Goal: Task Accomplishment & Management: Complete application form

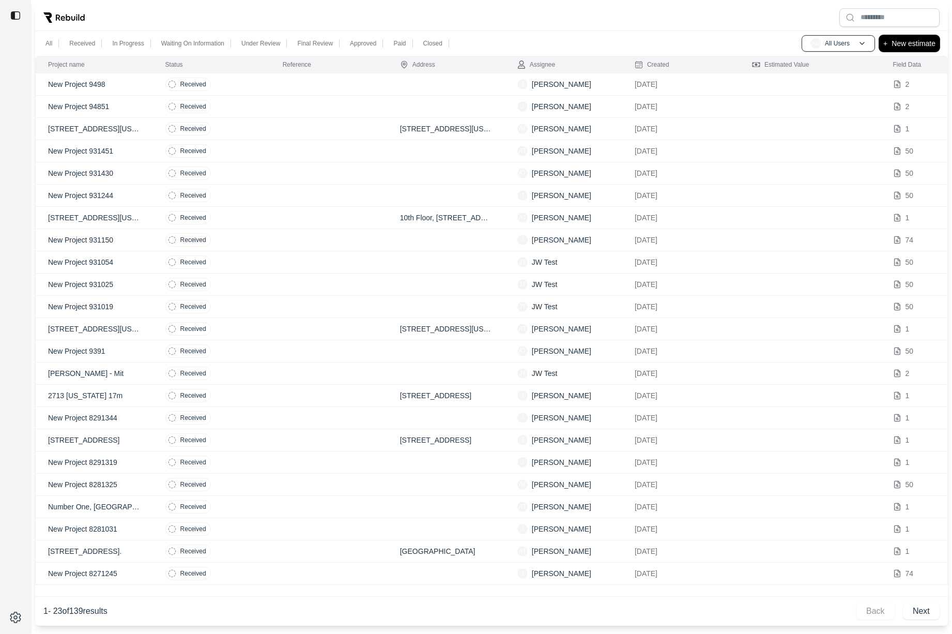
click at [905, 50] on button "+ New estimate" at bounding box center [909, 43] width 60 height 17
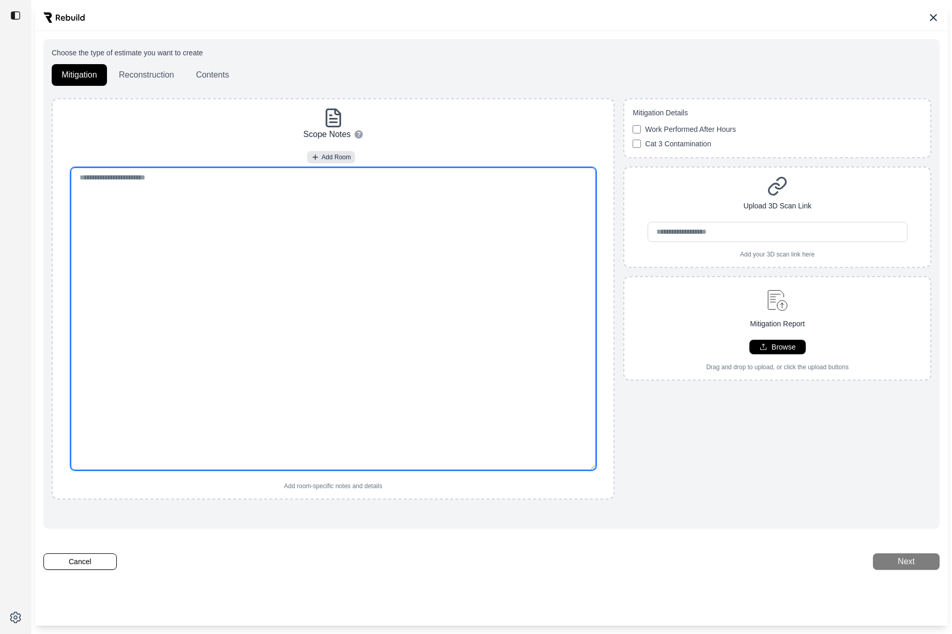
click at [319, 232] on textarea at bounding box center [333, 318] width 525 height 302
paste textarea "**********"
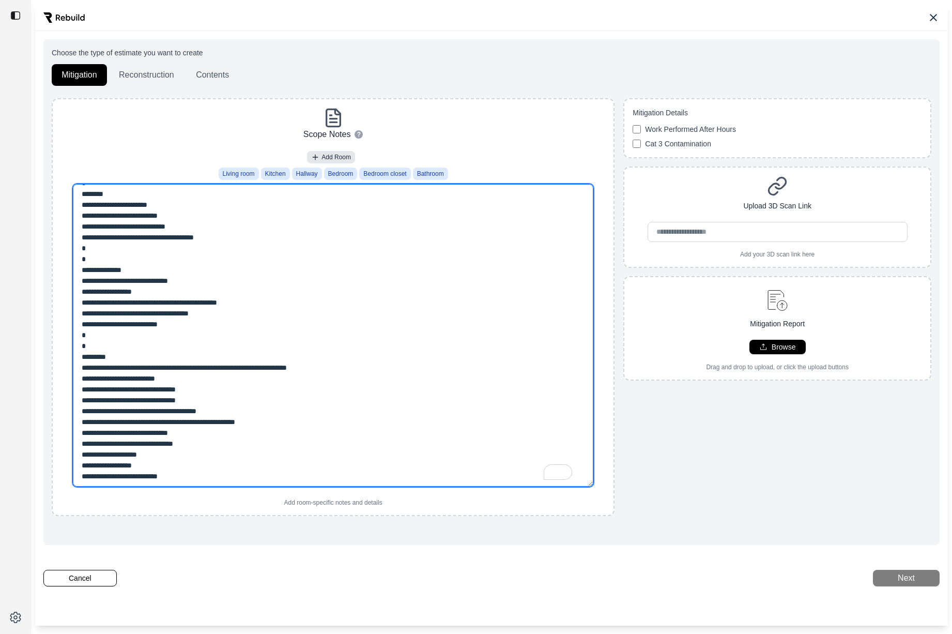
scroll to position [244, 0]
type textarea "**********"
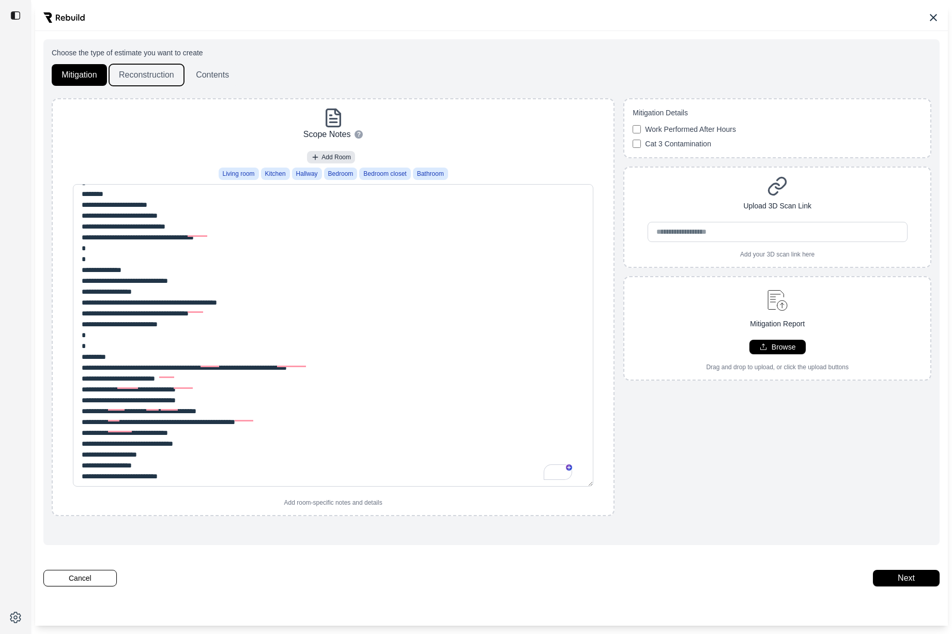
click at [138, 69] on button "Reconstruction" at bounding box center [146, 75] width 75 height 22
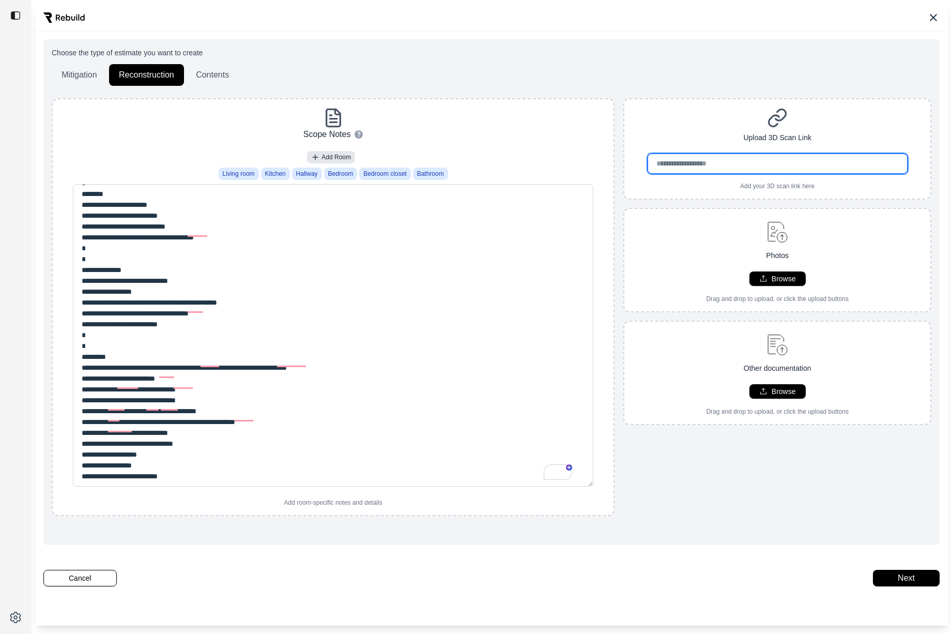
click at [743, 168] on input "url" at bounding box center [778, 163] width 260 height 20
paste input "**********"
type input "**********"
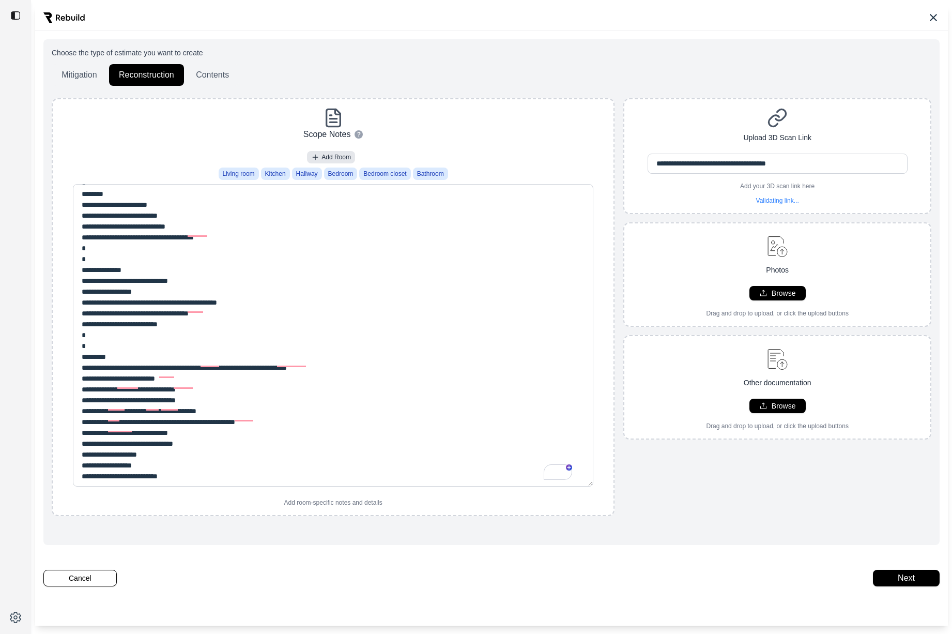
click at [688, 128] on div "**********" at bounding box center [777, 155] width 306 height 97
click at [916, 584] on button "Next" at bounding box center [906, 578] width 67 height 17
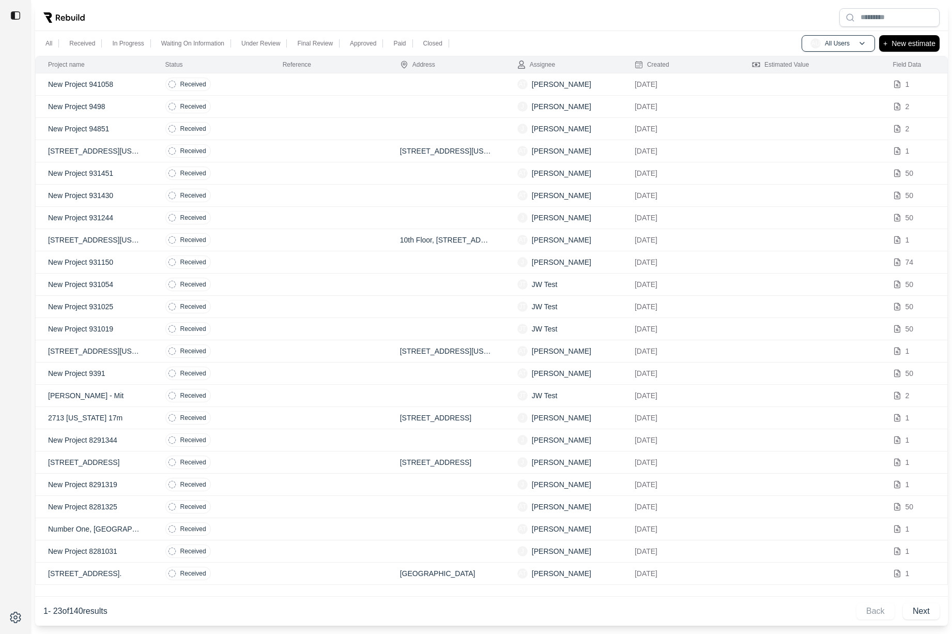
type input "**********"
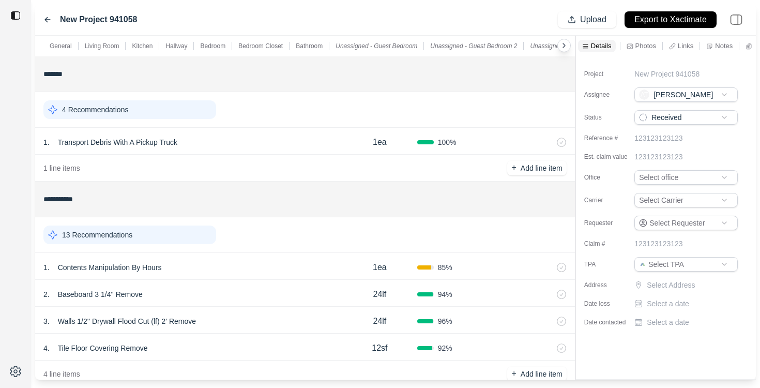
click at [640, 49] on p "Photos" at bounding box center [645, 45] width 21 height 9
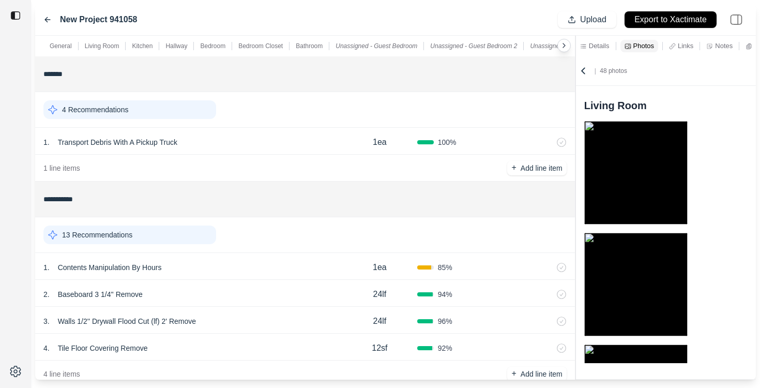
click at [600, 48] on p "Details" at bounding box center [599, 45] width 21 height 9
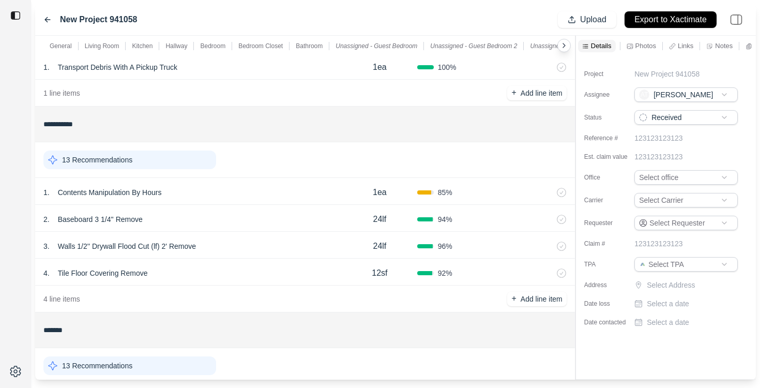
scroll to position [88, 0]
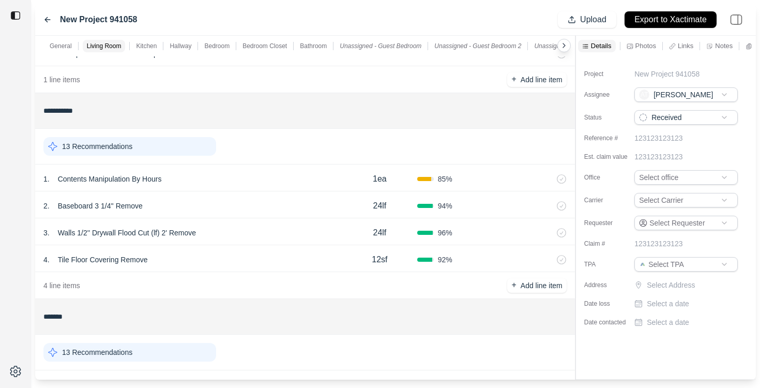
click at [194, 143] on div "13 Recommendations" at bounding box center [129, 146] width 173 height 19
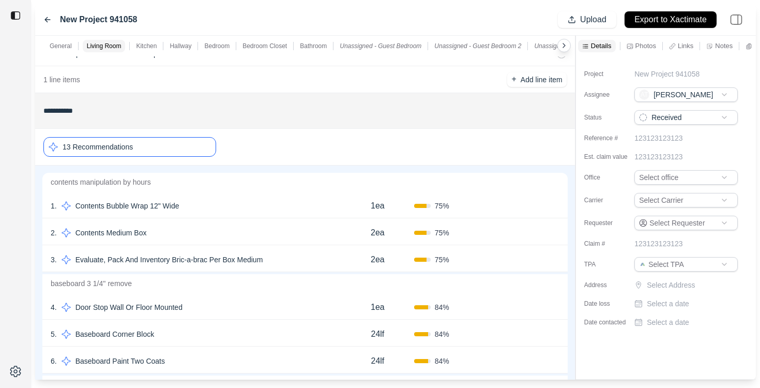
click at [244, 213] on div "1 . Contents Bubble Wrap 12" Wide 1ea 75 % Confirm" at bounding box center [304, 204] width 525 height 27
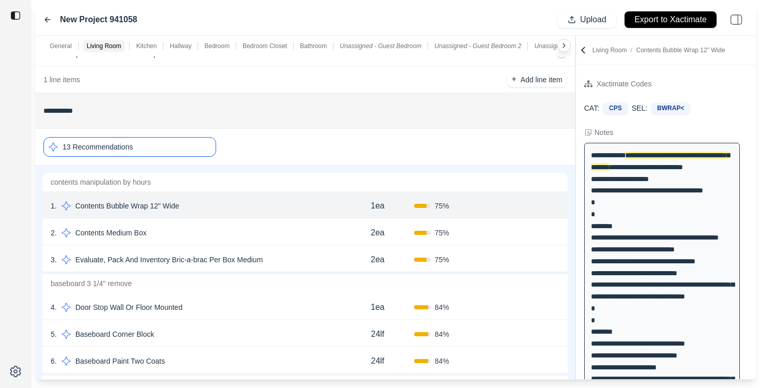
click at [236, 233] on div "2 . Contents Medium Box" at bounding box center [196, 232] width 290 height 14
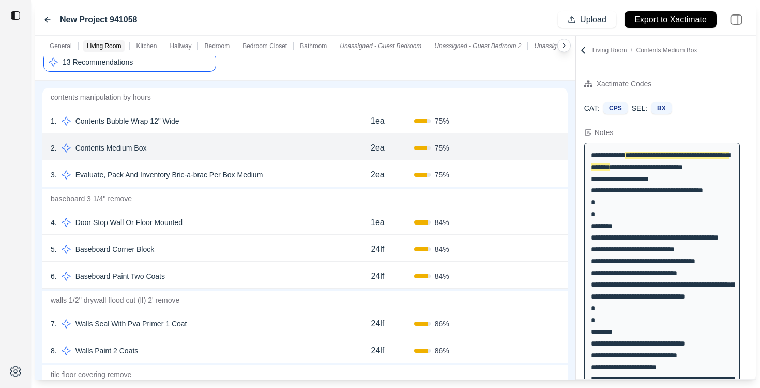
scroll to position [191, 0]
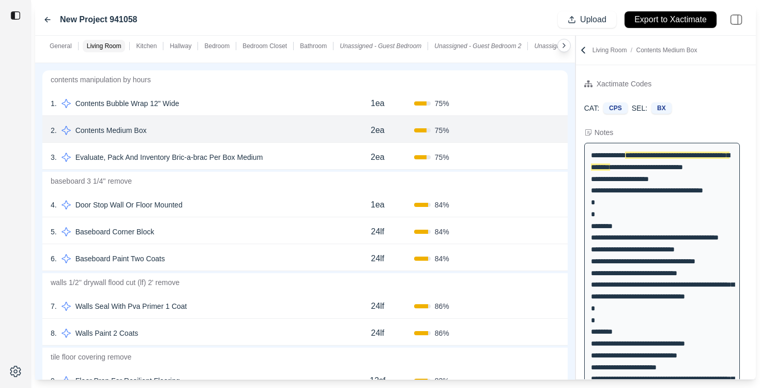
click at [234, 235] on div "5 . Baseboard Corner Block" at bounding box center [196, 231] width 290 height 14
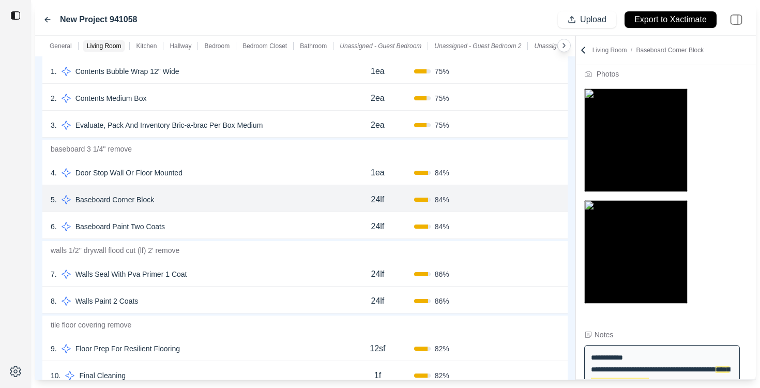
scroll to position [222, 0]
click at [212, 281] on div "7 . Walls Seal With Pva Primer 1 Coat" at bounding box center [196, 274] width 290 height 14
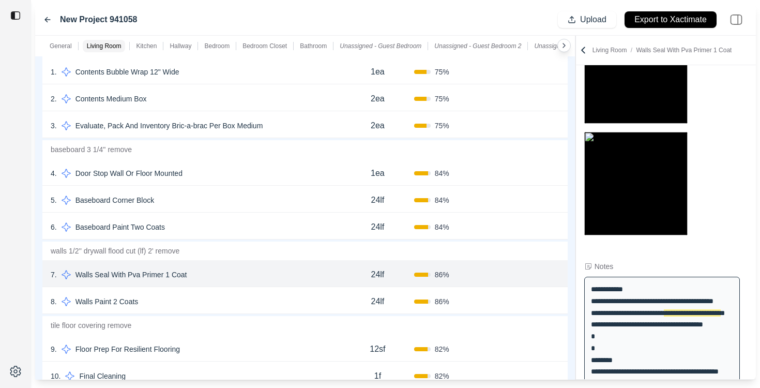
scroll to position [121, 0]
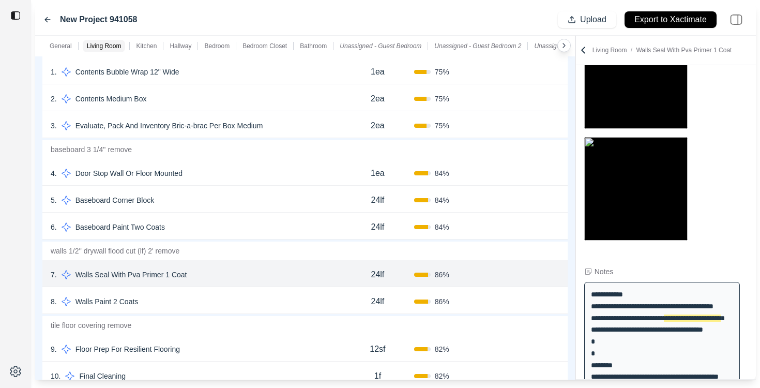
click at [167, 299] on div "8 . Walls Paint 2 Coats" at bounding box center [196, 301] width 290 height 14
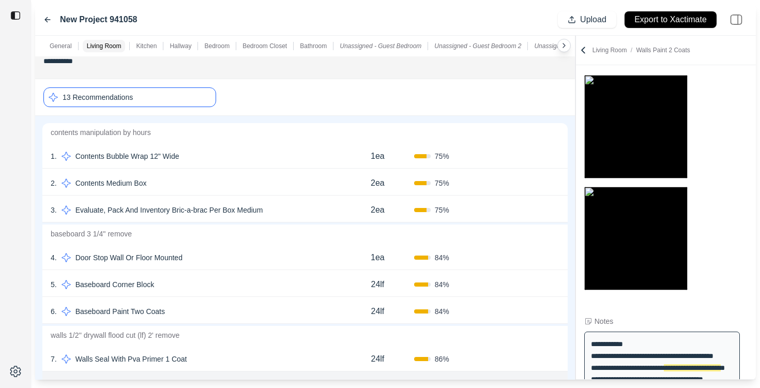
scroll to position [102, 0]
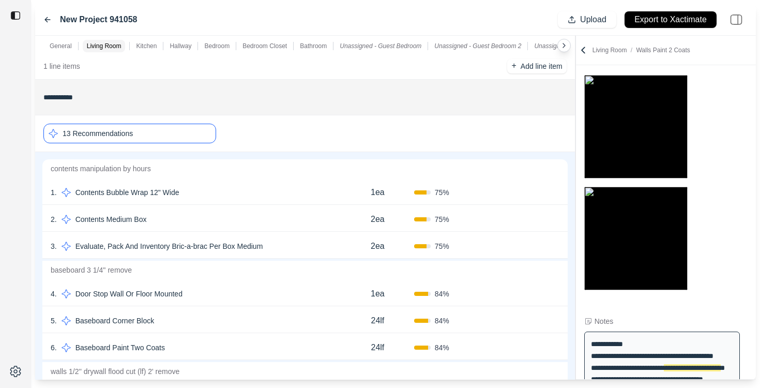
click at [202, 130] on div "13 Recommendations" at bounding box center [129, 134] width 173 height 20
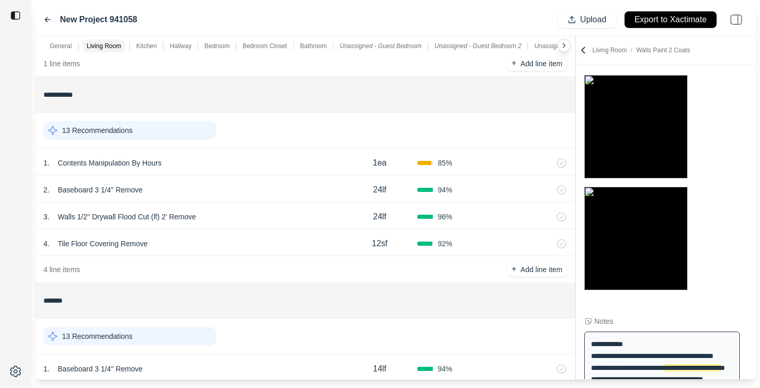
scroll to position [102, 0]
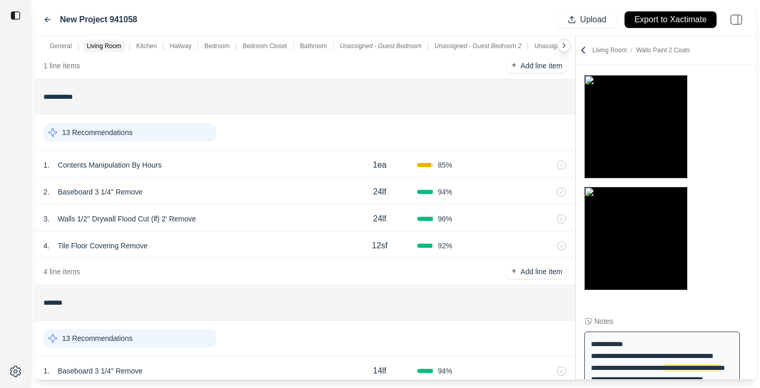
click at [185, 138] on div "13 Recommendations" at bounding box center [129, 132] width 173 height 19
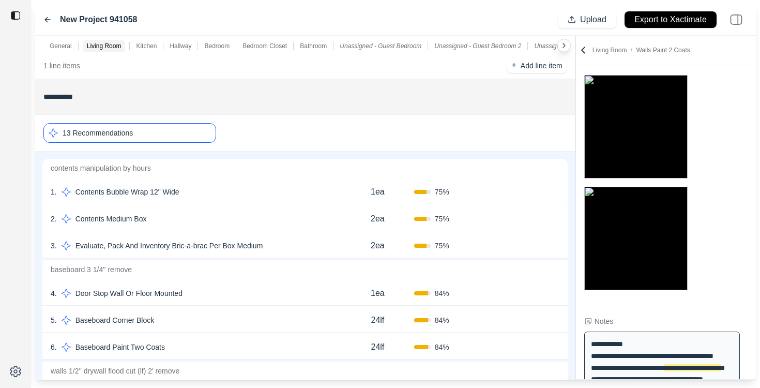
click at [212, 218] on div "2 . Contents Medium Box" at bounding box center [196, 218] width 290 height 14
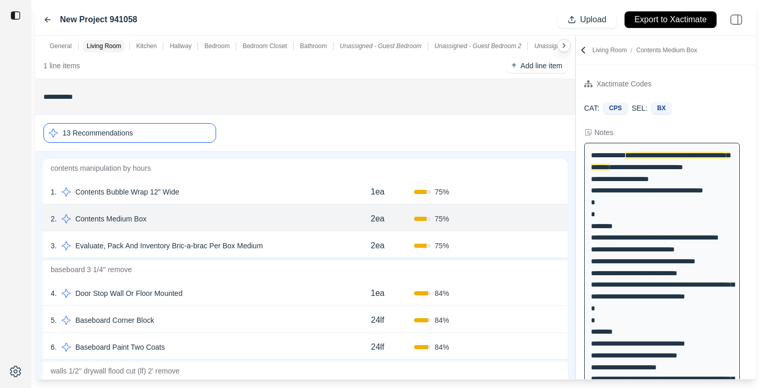
click at [532, 219] on button "Confirm" at bounding box center [530, 218] width 34 height 17
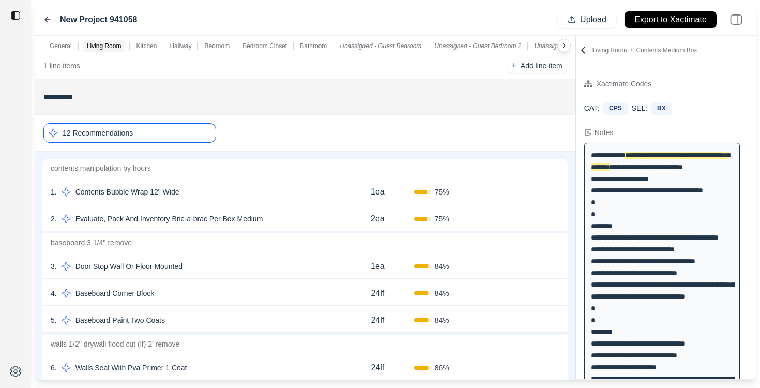
click at [555, 188] on icon at bounding box center [555, 192] width 8 height 8
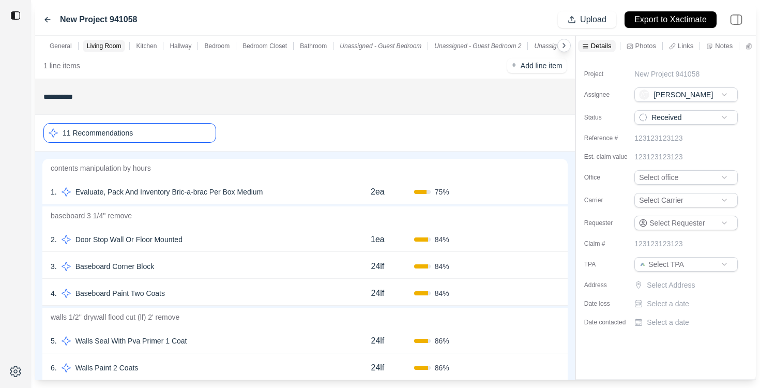
click at [177, 133] on div "11 Recommendations" at bounding box center [129, 133] width 173 height 20
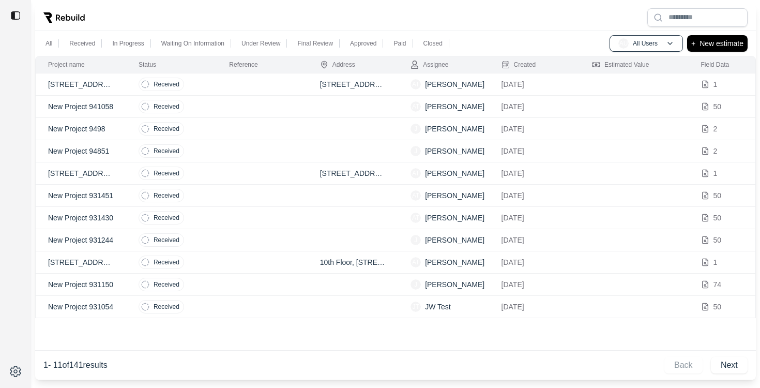
click at [284, 86] on td at bounding box center [262, 84] width 90 height 22
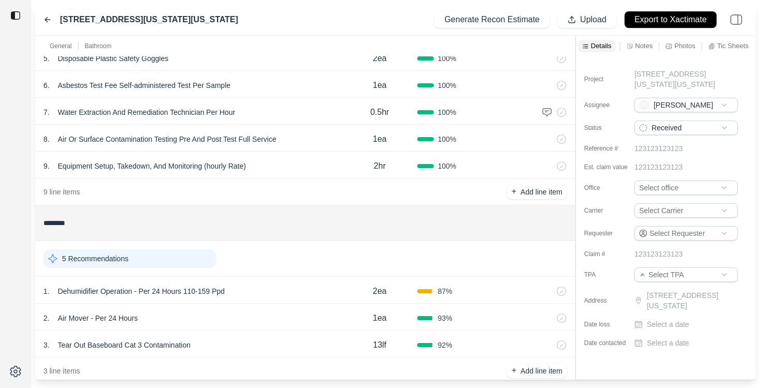
scroll to position [212, 0]
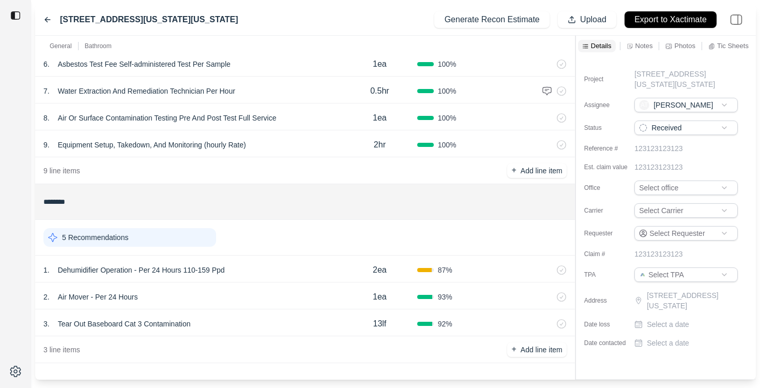
click at [644, 48] on p "Notes" at bounding box center [644, 45] width 18 height 9
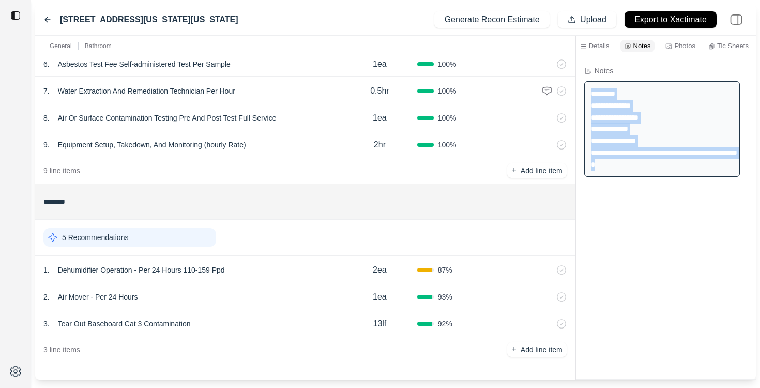
drag, startPoint x: 625, startPoint y: 164, endPoint x: 583, endPoint y: 92, distance: 83.6
click at [583, 91] on div "**********" at bounding box center [666, 129] width 180 height 104
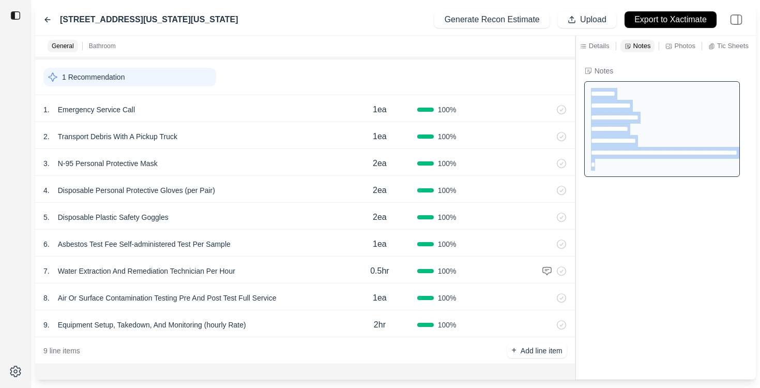
scroll to position [34, 0]
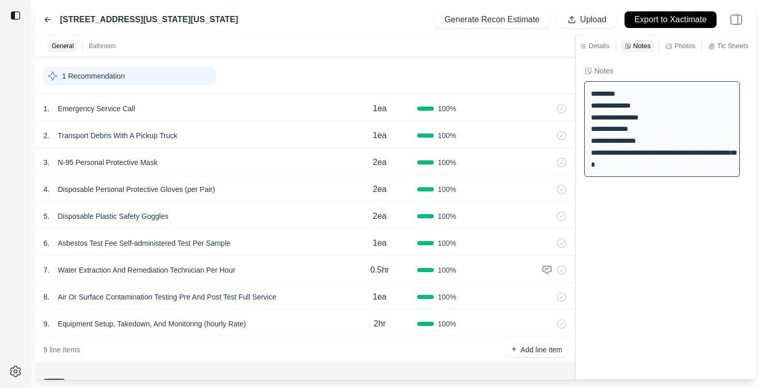
click at [203, 110] on div "1 . Emergency Service Call" at bounding box center [192, 108] width 299 height 14
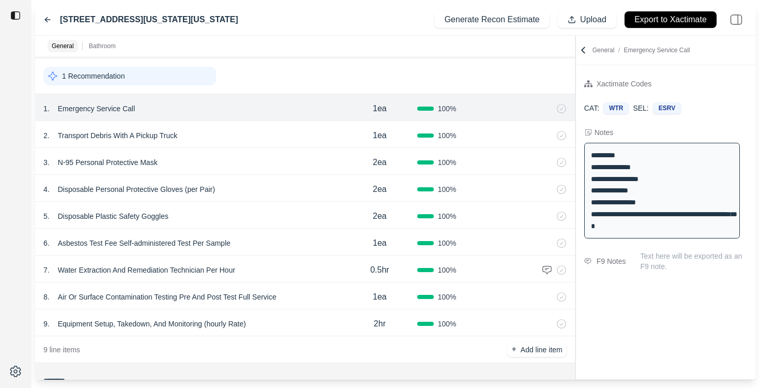
click at [210, 162] on div "3 . N-95 Personal Protective Mask" at bounding box center [192, 162] width 299 height 14
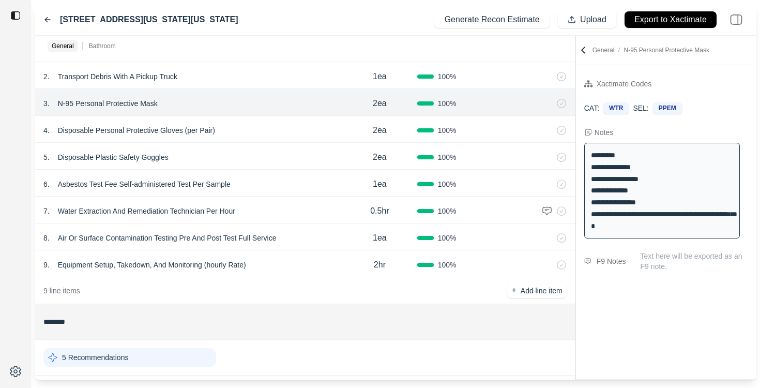
scroll to position [105, 0]
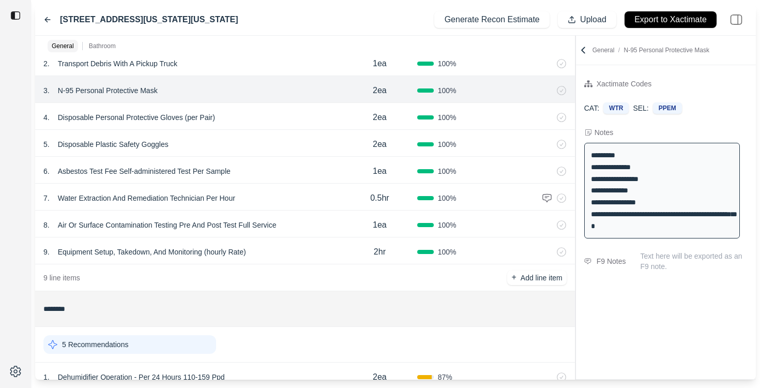
click at [283, 182] on div "6 . Asbestos Test Fee Self-administered Test Per Sample 1ea 100 %" at bounding box center [305, 170] width 540 height 27
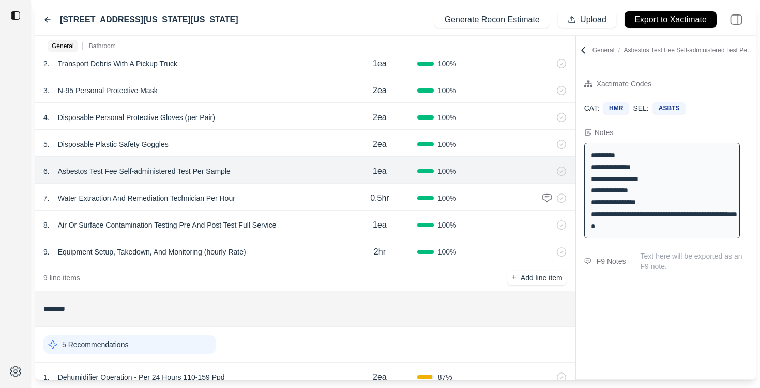
scroll to position [212, 0]
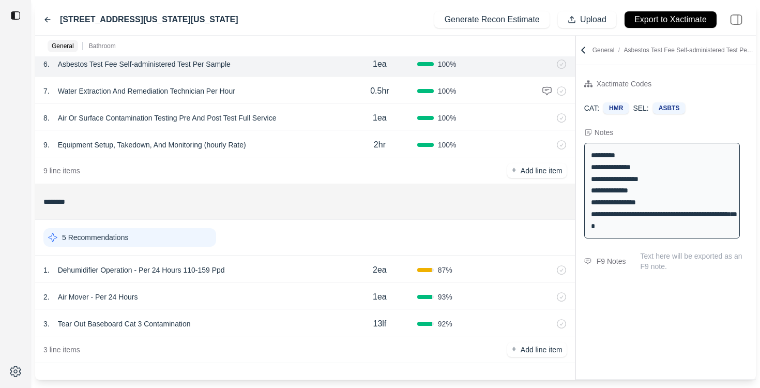
click at [282, 275] on div "1 . Dehumidifier Operation - Per 24 Hours 110-159 Ppd" at bounding box center [192, 270] width 299 height 14
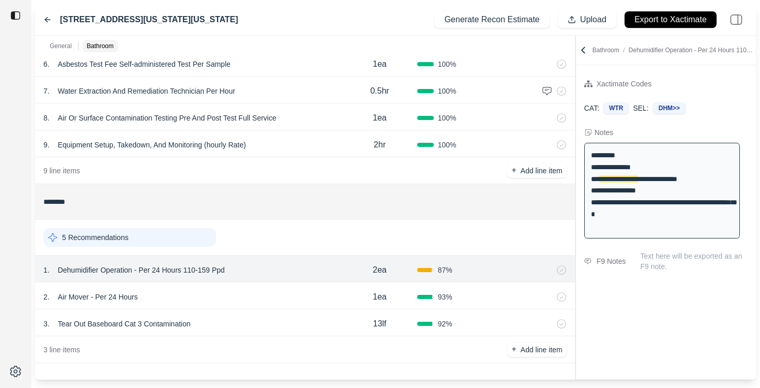
click at [265, 292] on div "2 . Air Mover - Per 24 Hours" at bounding box center [192, 296] width 299 height 14
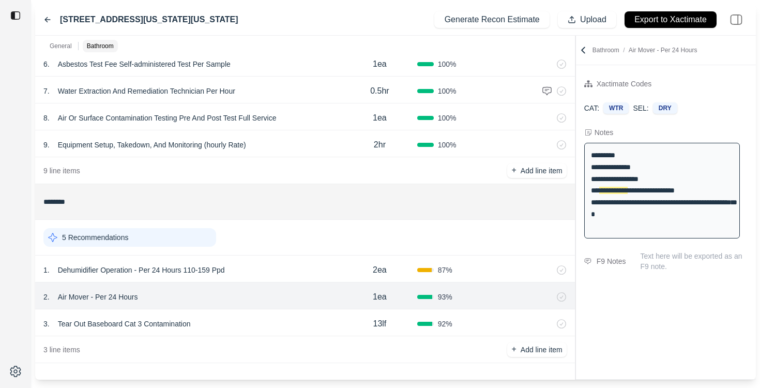
click at [263, 330] on div "3 . Tear Out Baseboard Cat 3 Contamination" at bounding box center [192, 323] width 299 height 14
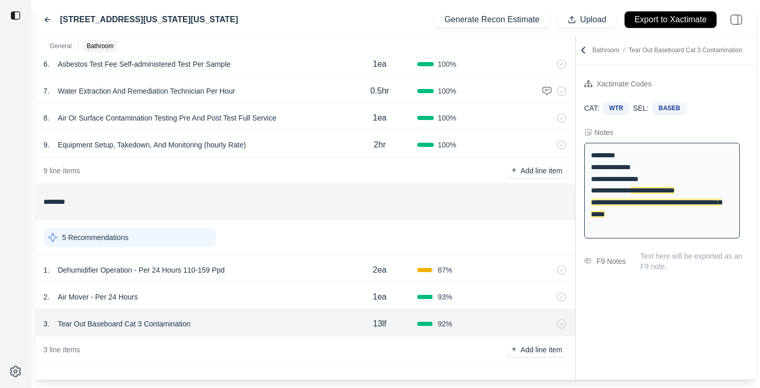
click at [272, 289] on div "2 . Air Mover - Per 24 Hours 1ea 93 %" at bounding box center [305, 295] width 540 height 27
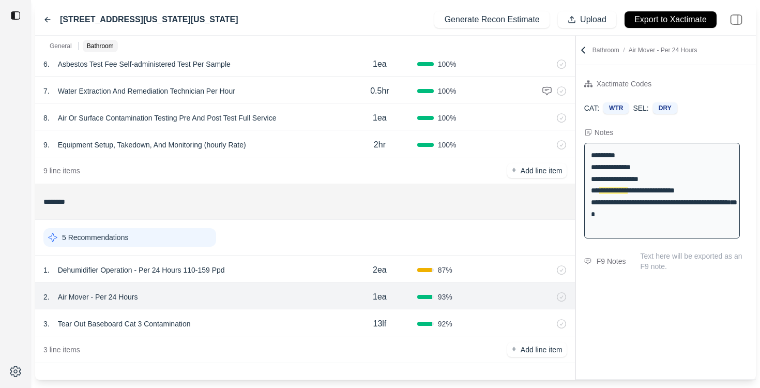
click at [278, 271] on div "1 . Dehumidifier Operation - Per 24 Hours 110-159 Ppd" at bounding box center [192, 270] width 299 height 14
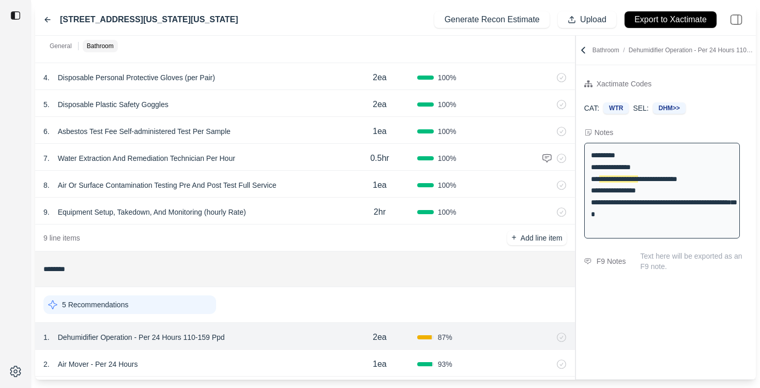
scroll to position [0, 0]
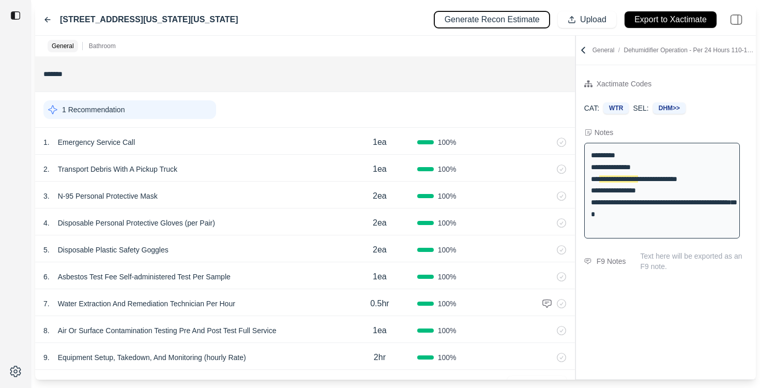
click at [514, 23] on p "Generate Recon Estimate" at bounding box center [491, 20] width 95 height 12
click at [48, 21] on icon at bounding box center [47, 20] width 8 height 8
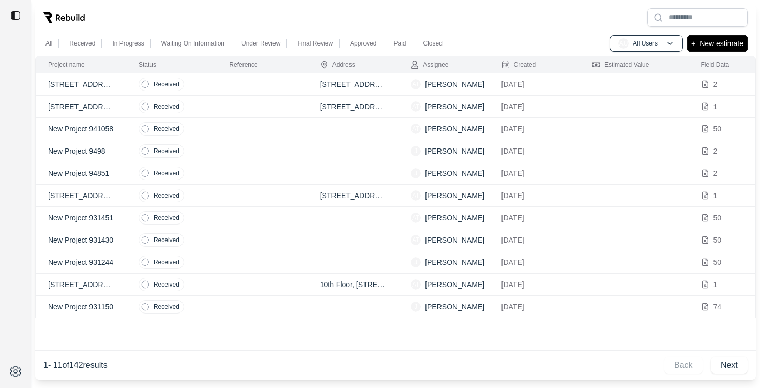
click at [731, 47] on p "New estimate" at bounding box center [721, 43] width 44 height 12
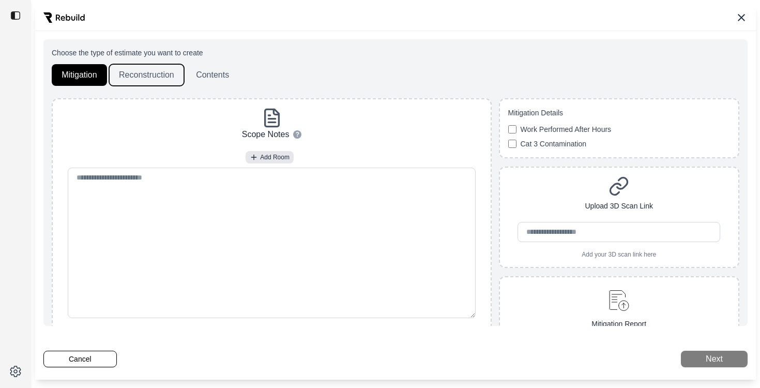
click at [156, 76] on button "Reconstruction" at bounding box center [146, 75] width 75 height 22
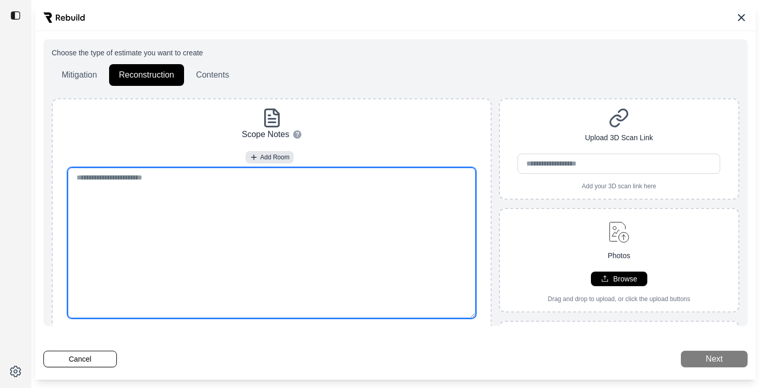
click at [206, 198] on textarea at bounding box center [272, 242] width 408 height 150
paste textarea "**********"
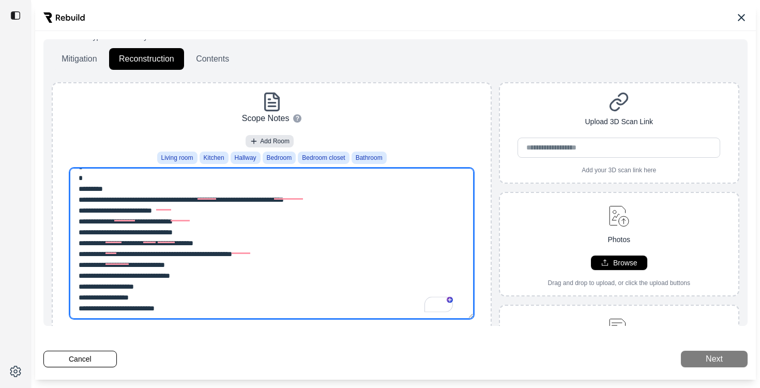
scroll to position [402, 0]
type textarea "**********"
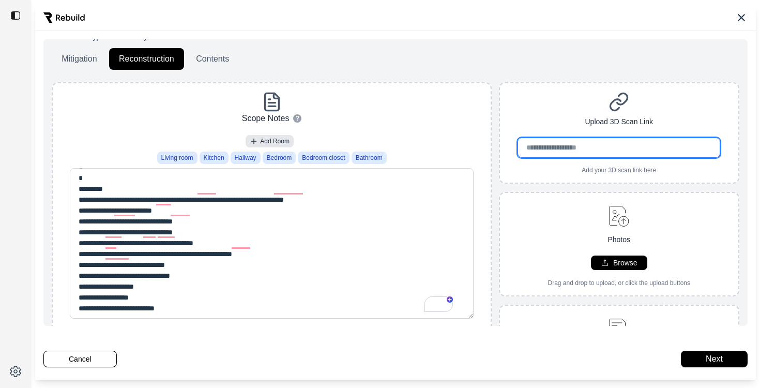
click at [541, 150] on input "url" at bounding box center [618, 147] width 203 height 20
paste input "**********"
type input "**********"
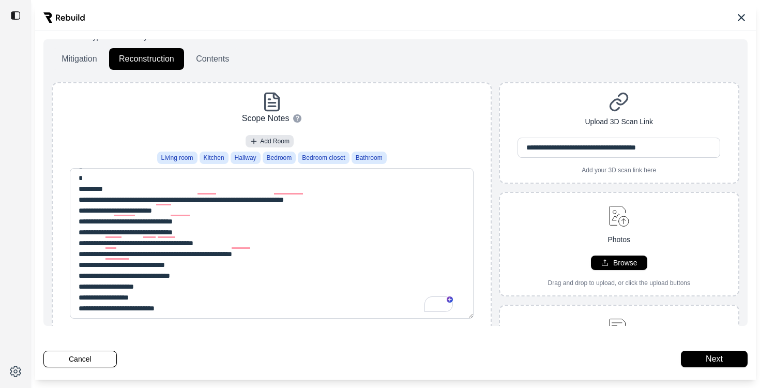
click at [545, 96] on div "**********" at bounding box center [619, 132] width 239 height 83
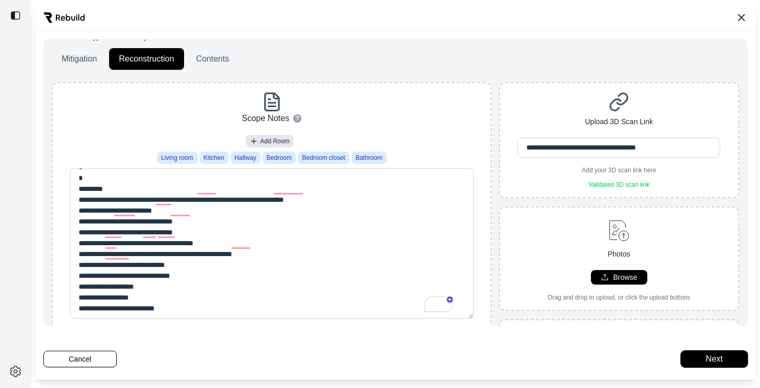
click at [694, 357] on button "Next" at bounding box center [714, 358] width 67 height 17
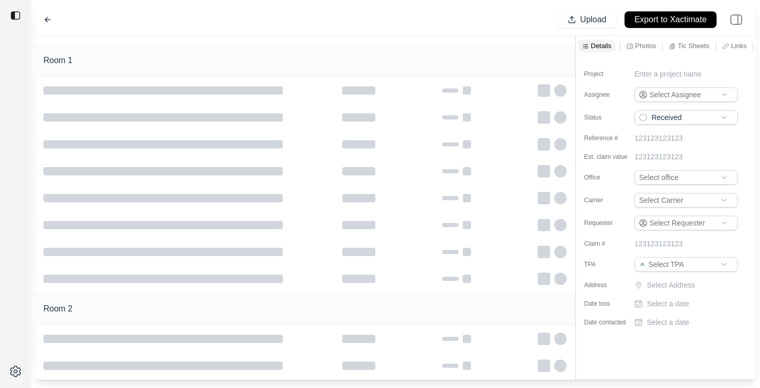
type input "**********"
click at [48, 18] on icon at bounding box center [47, 20] width 8 height 8
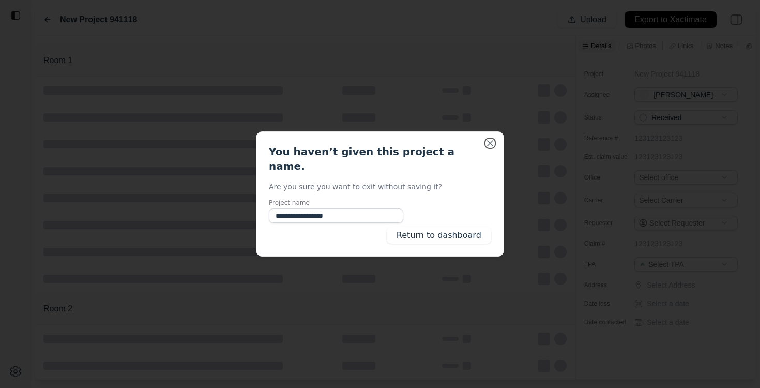
click at [491, 148] on button "Close" at bounding box center [490, 143] width 10 height 10
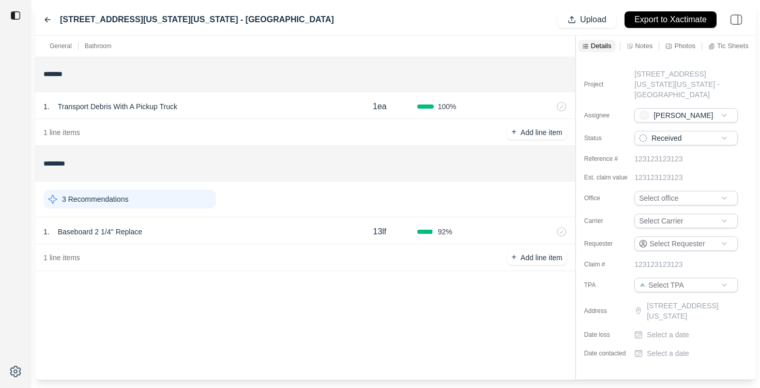
click at [220, 235] on div "1 . Baseboard 2 1/4'' Replace" at bounding box center [192, 231] width 299 height 14
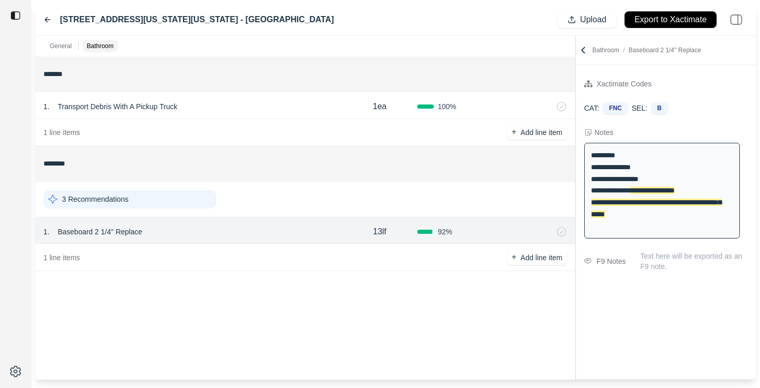
click at [159, 206] on div "3 Recommendations" at bounding box center [129, 199] width 173 height 19
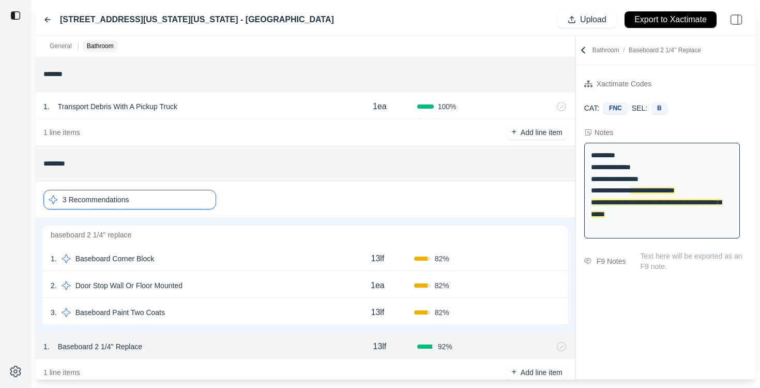
scroll to position [23, 0]
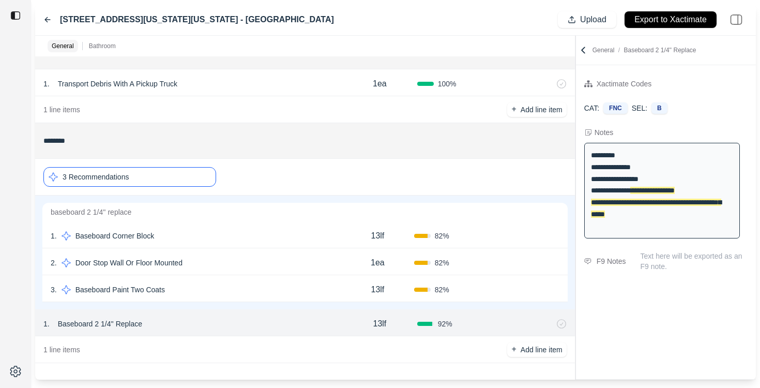
click at [188, 232] on div "1 . Baseboard Corner Block" at bounding box center [196, 235] width 290 height 14
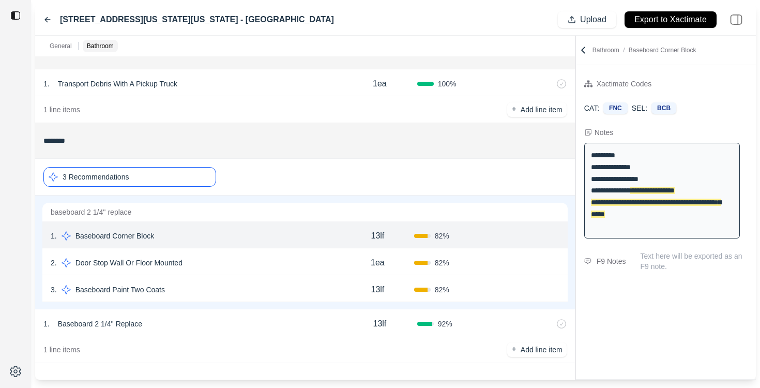
click at [200, 260] on div "2 . Door Stop Wall Or Floor Mounted" at bounding box center [196, 262] width 290 height 14
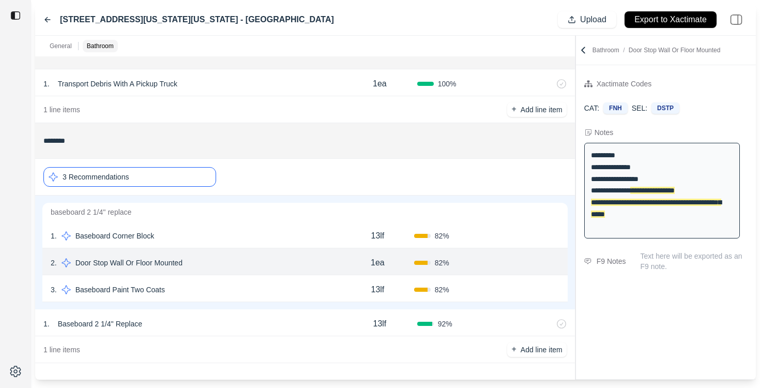
click at [215, 289] on div "3 . Baseboard Paint Two Coats" at bounding box center [196, 289] width 290 height 14
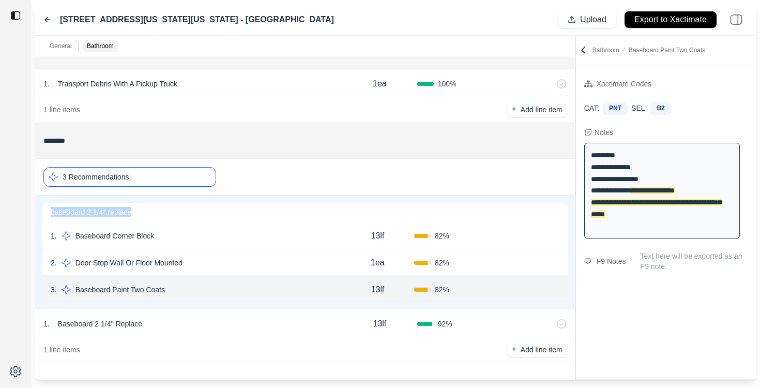
drag, startPoint x: 50, startPoint y: 212, endPoint x: 138, endPoint y: 212, distance: 87.9
click at [139, 213] on p "baseboard 2 1/4'' replace" at bounding box center [304, 212] width 525 height 19
click at [174, 217] on p "baseboard 2 1/4'' replace" at bounding box center [304, 212] width 525 height 19
click at [212, 237] on div "1 . Baseboard Corner Block" at bounding box center [196, 235] width 290 height 14
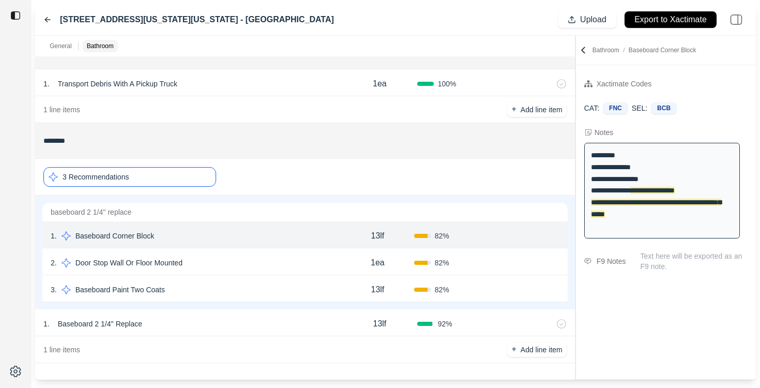
click at [222, 276] on div "3 . Baseboard Paint Two Coats 13lf 82 % Confirm" at bounding box center [304, 288] width 525 height 27
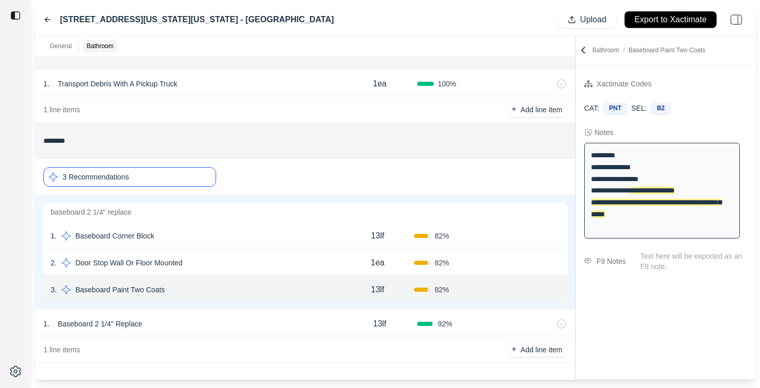
click at [224, 260] on div "2 . Door Stop Wall Or Floor Mounted" at bounding box center [196, 262] width 290 height 14
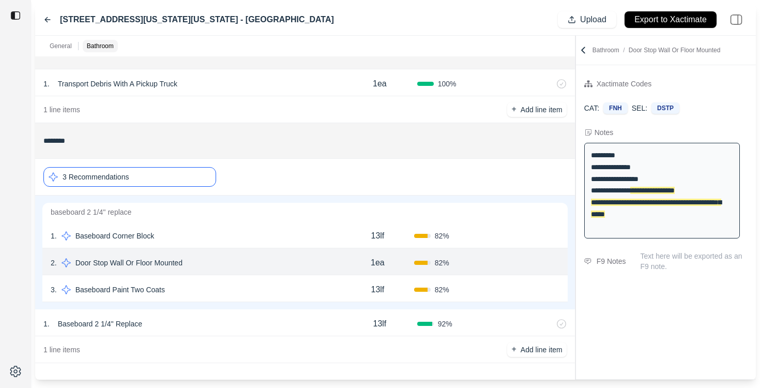
click at [226, 246] on div "1 . Baseboard Corner Block 13lf 82 % Confirm" at bounding box center [304, 234] width 525 height 27
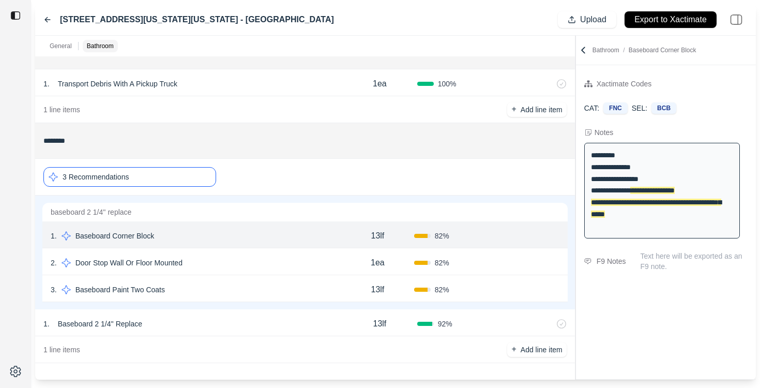
click at [193, 176] on div "3 Recommendations" at bounding box center [129, 177] width 173 height 20
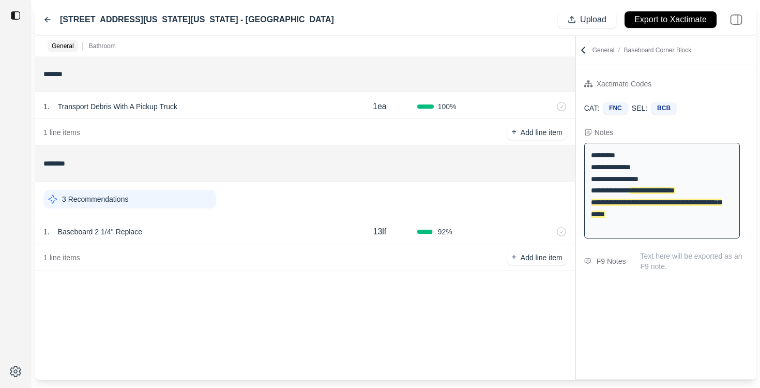
click at [48, 18] on icon at bounding box center [47, 20] width 8 height 8
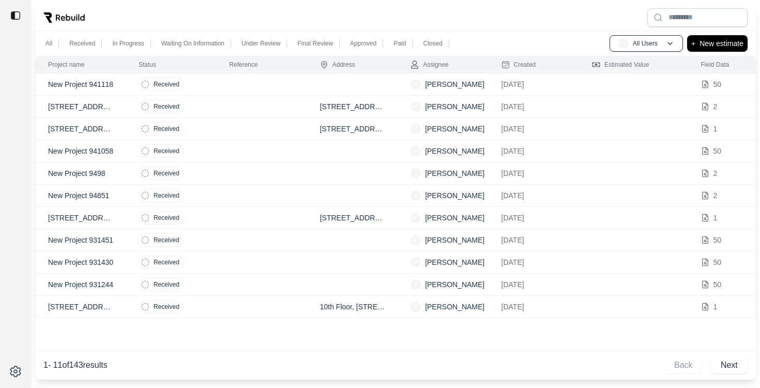
click at [245, 132] on td at bounding box center [262, 129] width 90 height 22
